Goal: Transaction & Acquisition: Purchase product/service

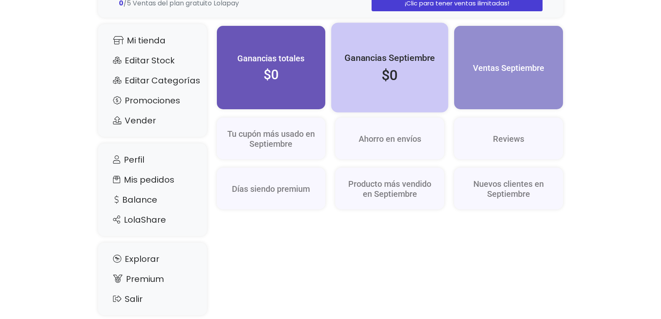
scroll to position [100, 0]
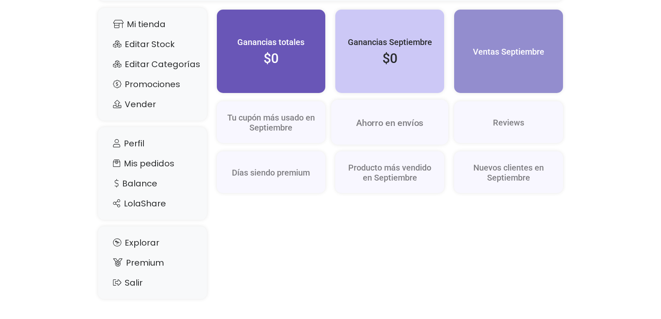
click at [389, 116] on div "Ahorro en envíos" at bounding box center [389, 122] width 117 height 45
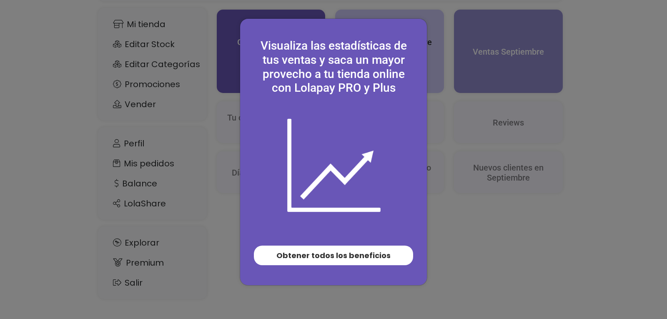
click at [445, 94] on div "Visualiza las estadísticas de tus ventas y saca un mayor provecho a tu tienda o…" at bounding box center [333, 159] width 667 height 319
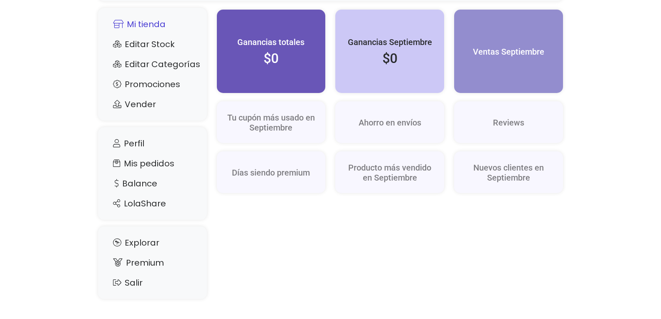
click at [146, 27] on link "Mi tienda" at bounding box center [152, 24] width 92 height 16
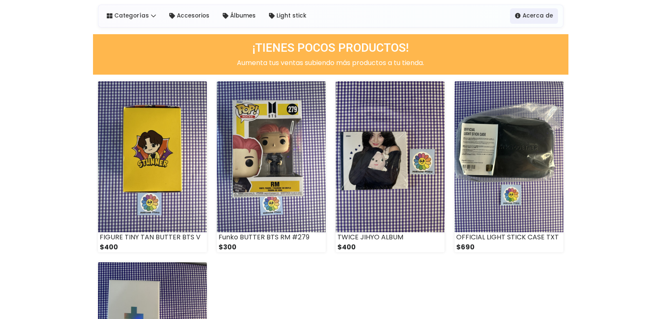
scroll to position [83, 0]
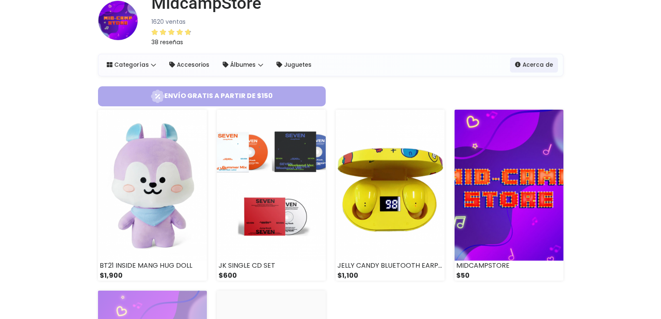
scroll to position [42, 0]
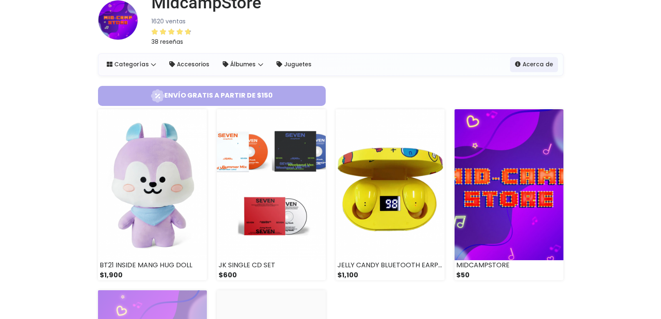
click at [210, 93] on span "Envío gratis a partir de $150" at bounding box center [211, 95] width 221 height 13
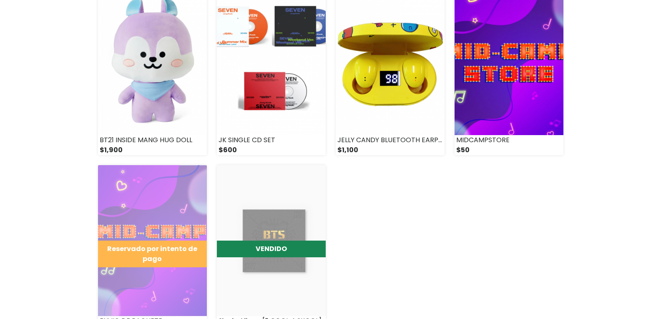
scroll to position [250, 0]
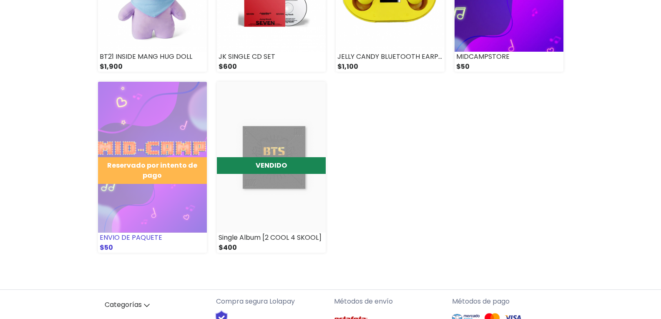
click at [178, 118] on img at bounding box center [152, 157] width 109 height 151
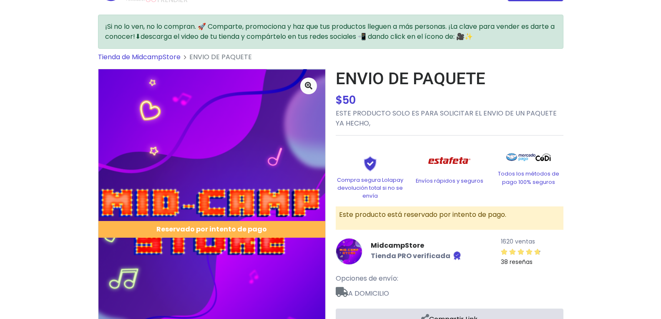
scroll to position [42, 0]
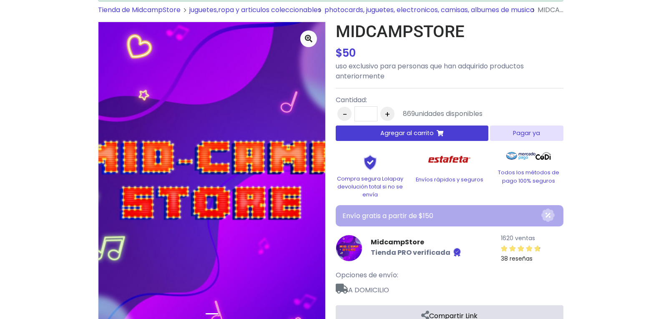
scroll to position [83, 0]
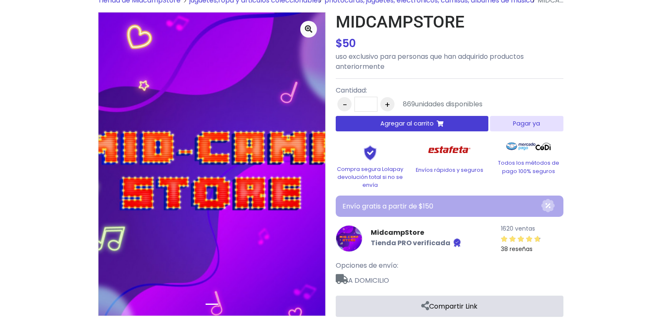
click at [512, 120] on button "Pagar ya" at bounding box center [526, 123] width 73 height 15
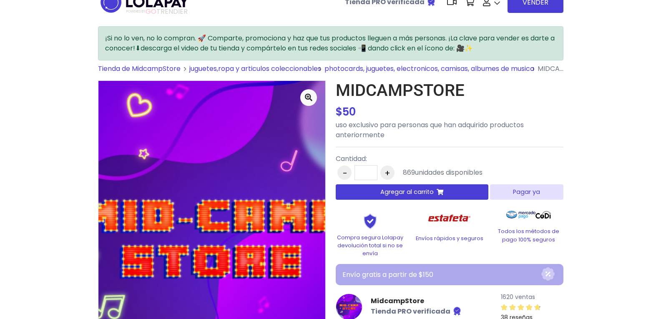
scroll to position [5, 0]
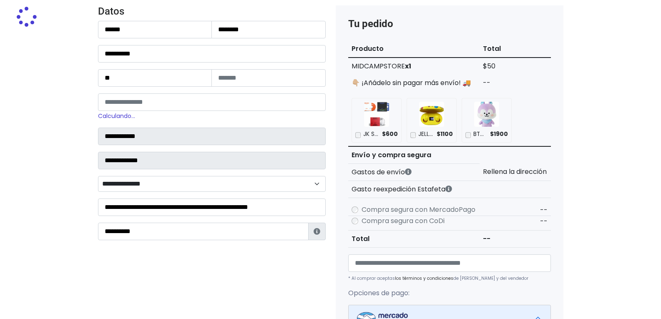
scroll to position [83, 0]
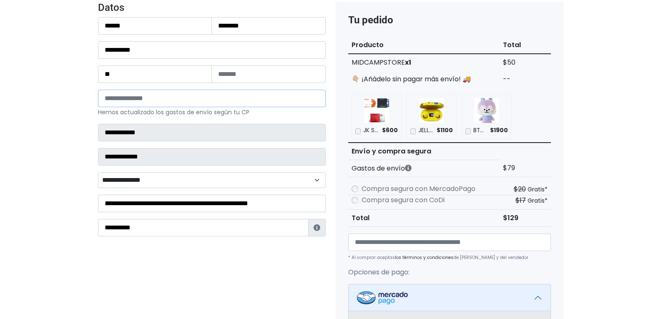
click at [194, 97] on input "*****" at bounding box center [212, 99] width 228 height 18
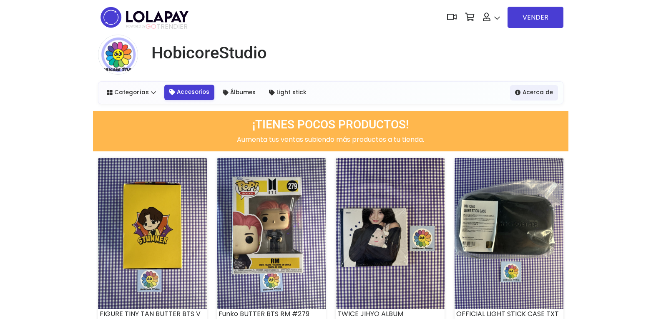
scroll to position [83, 0]
